Goal: Navigation & Orientation: Find specific page/section

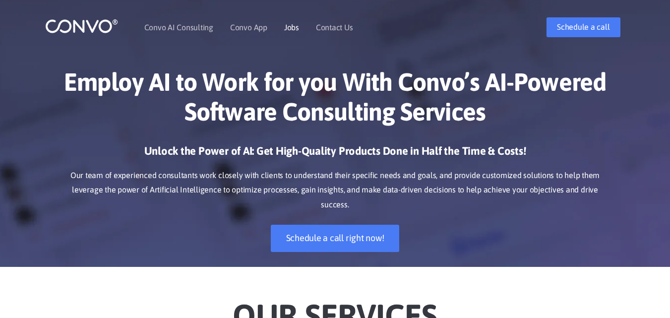
click at [291, 28] on link "Jobs" at bounding box center [291, 27] width 15 height 8
click at [289, 26] on link "Jobs" at bounding box center [291, 27] width 15 height 8
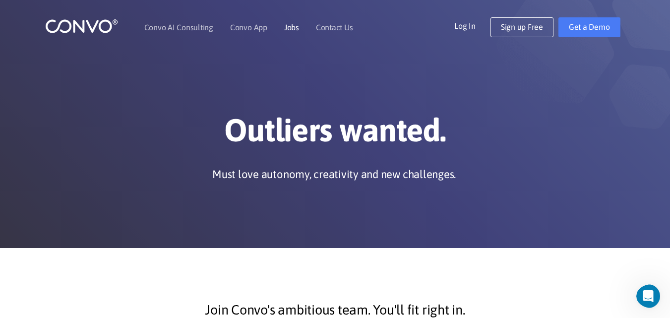
click at [294, 25] on link "Jobs" at bounding box center [291, 27] width 15 height 8
click at [188, 27] on link "Convo AI Consulting" at bounding box center [178, 27] width 69 height 8
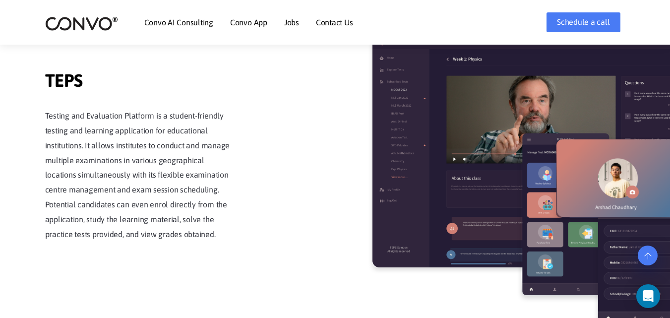
scroll to position [1634, 0]
